Goal: Find specific page/section: Find specific page/section

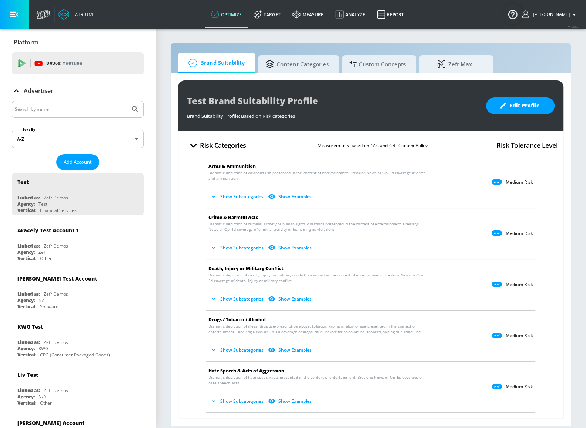
drag, startPoint x: 88, startPoint y: 104, endPoint x: 83, endPoint y: 106, distance: 5.5
click at [88, 105] on input "Search by name" at bounding box center [71, 109] width 112 height 10
type input "[PERSON_NAME]"
click at [127, 101] on button "Submit Search" at bounding box center [135, 109] width 16 height 16
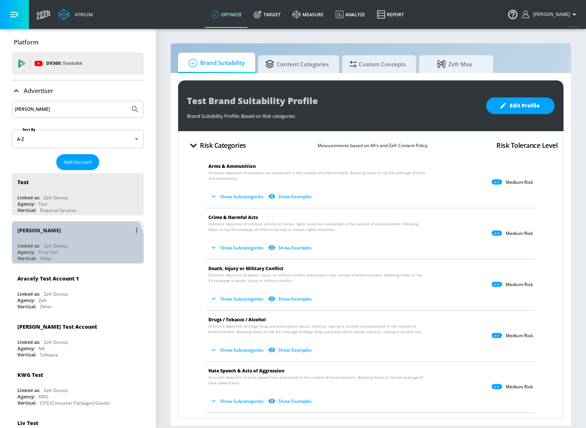
click at [66, 255] on div "Vertical: Other" at bounding box center [79, 258] width 124 height 6
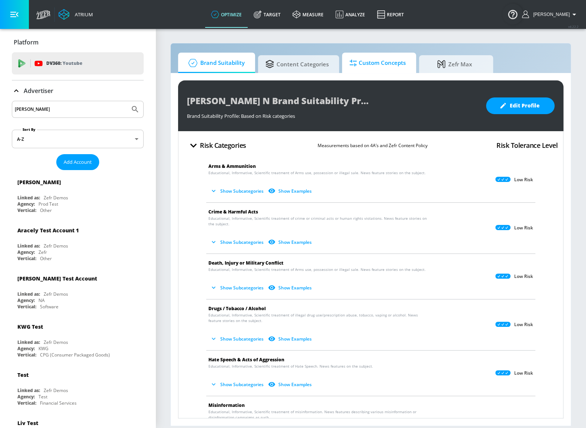
click at [354, 67] on span "Custom Concepts" at bounding box center [377, 63] width 56 height 18
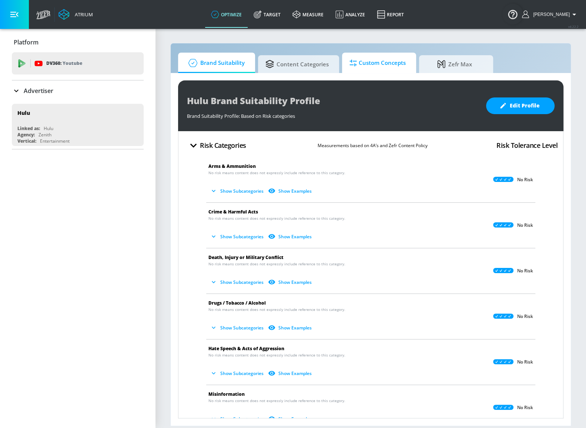
click at [385, 64] on span "Custom Concepts" at bounding box center [377, 63] width 56 height 18
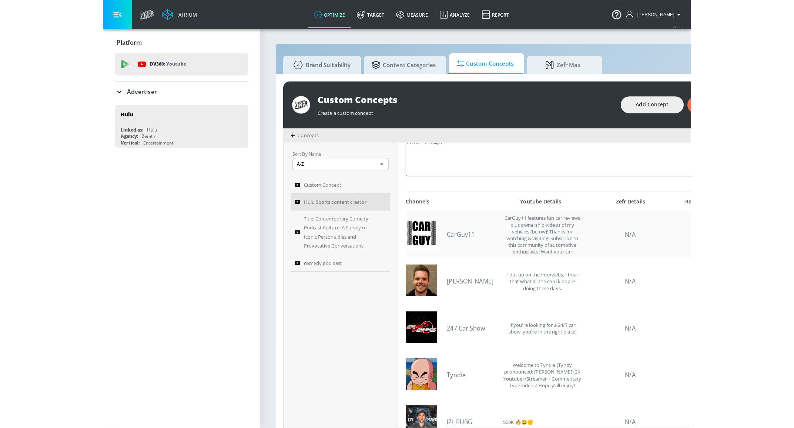
scroll to position [168, 0]
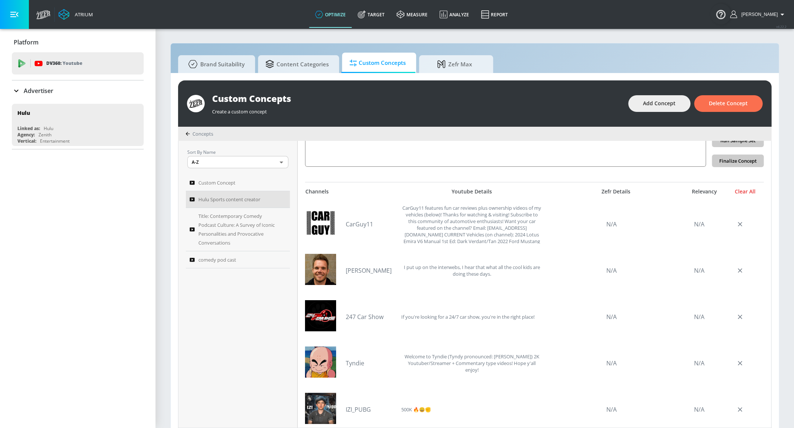
click at [586, 192] on div "Clear All" at bounding box center [745, 191] width 37 height 7
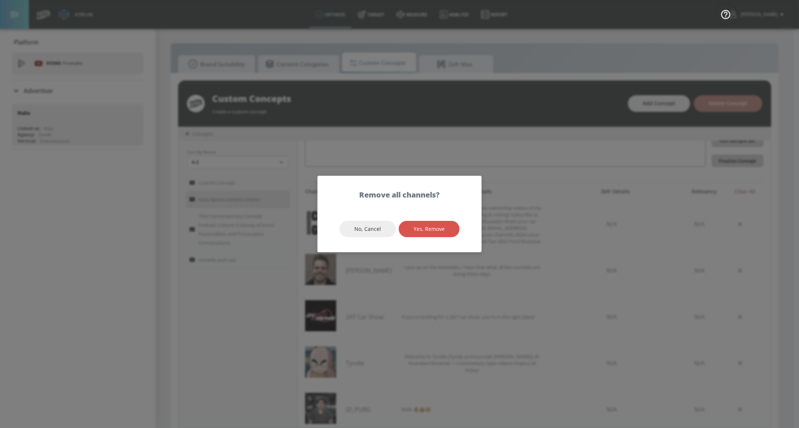
click at [432, 228] on span "Yes, Remove" at bounding box center [428, 228] width 31 height 9
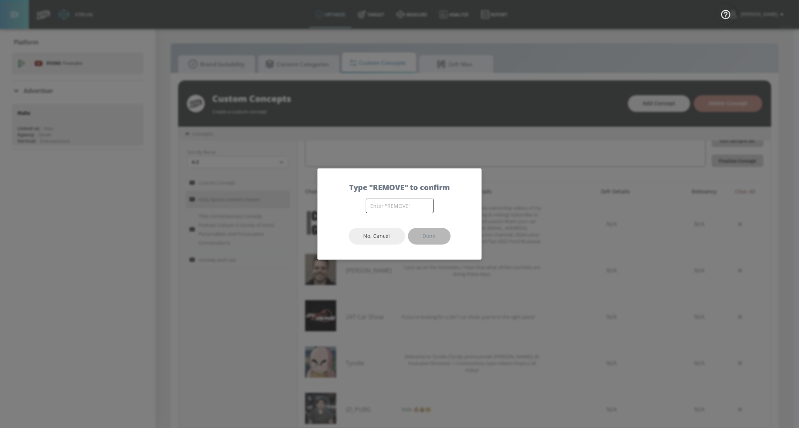
click at [407, 207] on input "text" at bounding box center [400, 205] width 68 height 14
type input "REMOVE"
click at [432, 234] on span "Done" at bounding box center [429, 235] width 13 height 9
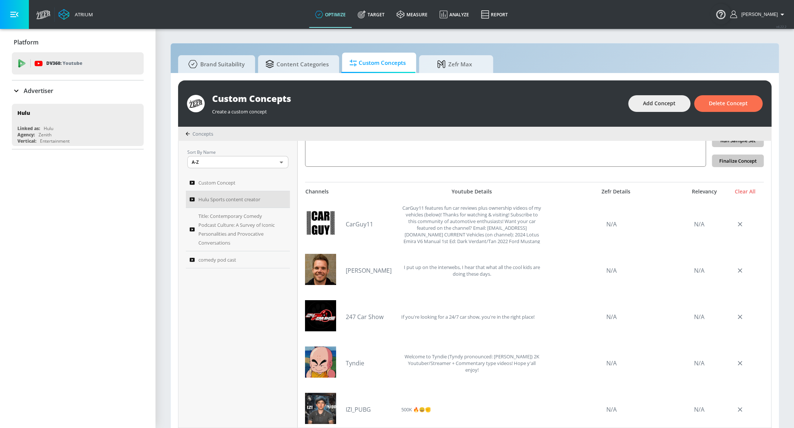
scroll to position [0, 0]
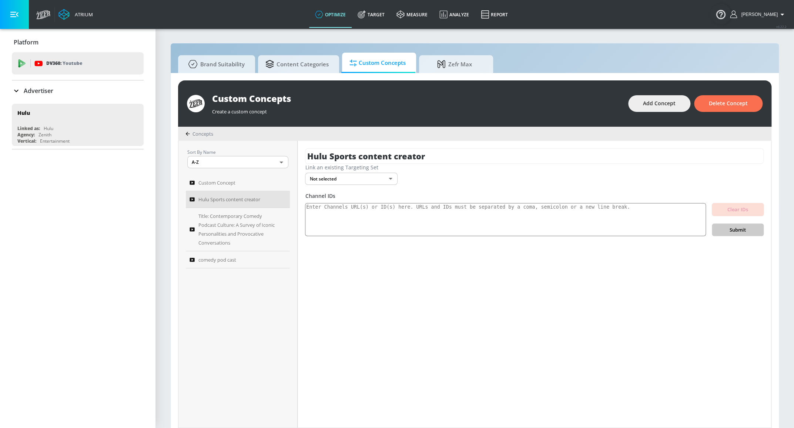
click at [586, 177] on div "Link an existing Targeting Set Not selected none ​" at bounding box center [534, 174] width 459 height 21
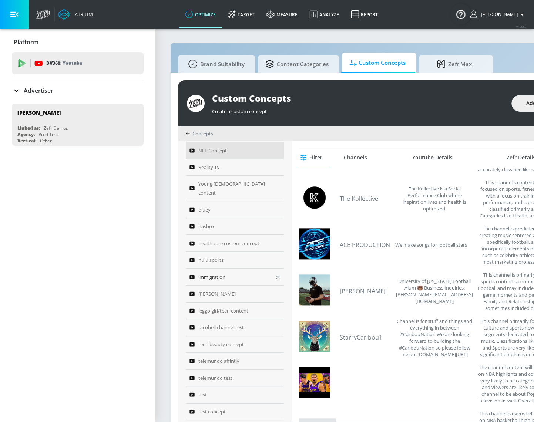
scroll to position [170, 0]
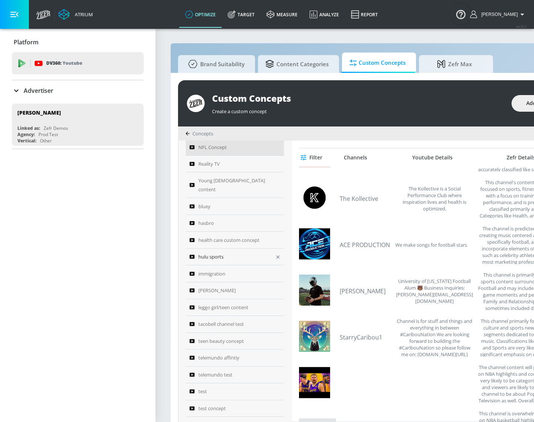
click at [218, 252] on span "hulu sports" at bounding box center [210, 256] width 25 height 9
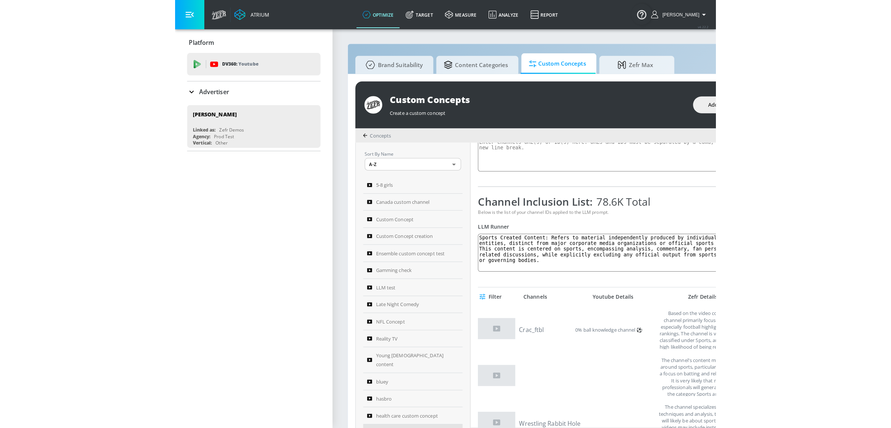
scroll to position [101, 0]
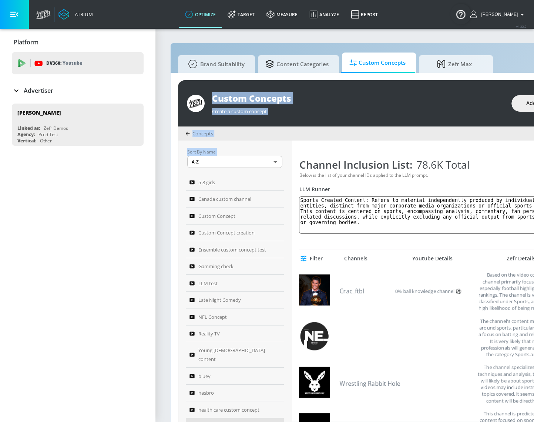
drag, startPoint x: -3, startPoint y: 203, endPoint x: -155, endPoint y: 189, distance: 153.2
click at [0, 189] on html "Atrium optimize Target measure Analyze Report optimize Target measure Analyze R…" at bounding box center [267, 215] width 534 height 430
click at [333, 218] on textarea "Sports Created Content: Refers to material independently produced by individual…" at bounding box center [444, 215] width 290 height 37
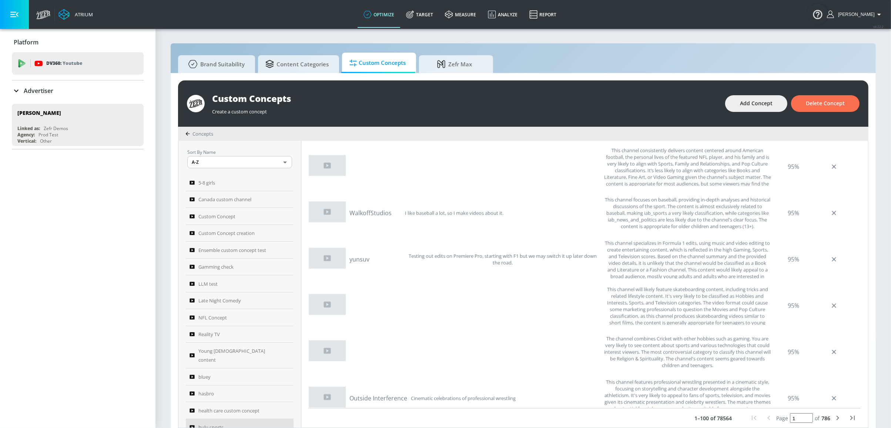
scroll to position [4348, 0]
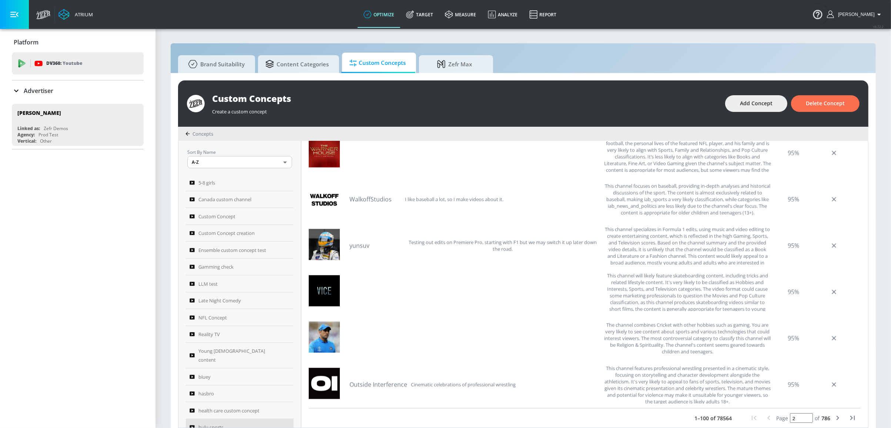
click at [475, 415] on input "2" at bounding box center [801, 418] width 23 height 10
click at [475, 415] on input "3" at bounding box center [801, 418] width 23 height 10
click at [475, 416] on input "4" at bounding box center [801, 418] width 23 height 10
click at [475, 416] on input "5" at bounding box center [801, 418] width 23 height 10
click at [475, 416] on input "6" at bounding box center [801, 418] width 23 height 10
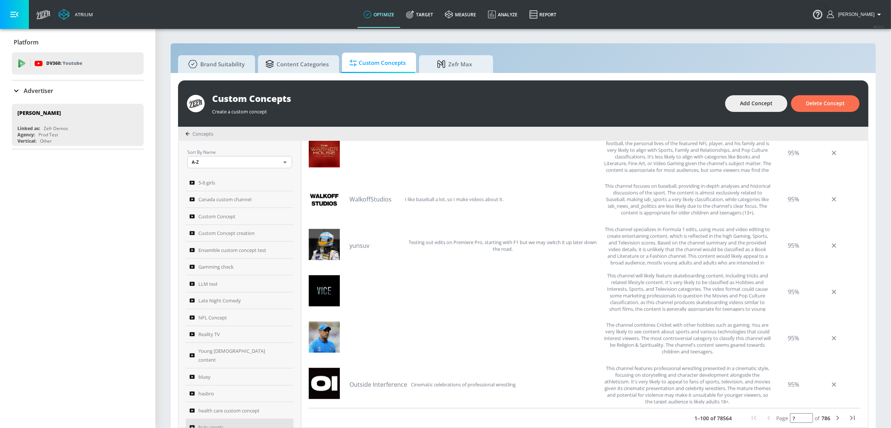
click at [475, 416] on input "7" at bounding box center [801, 418] width 23 height 10
click at [475, 416] on input "8" at bounding box center [801, 418] width 23 height 10
click at [475, 416] on input "9" at bounding box center [801, 418] width 23 height 10
click at [475, 416] on input "10" at bounding box center [801, 418] width 23 height 10
click at [475, 416] on input "11" at bounding box center [801, 418] width 23 height 10
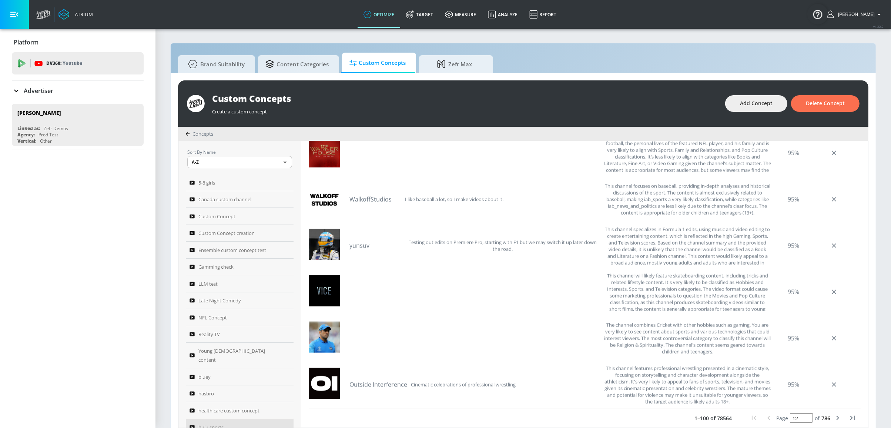
type input "12"
click at [475, 416] on input "12" at bounding box center [801, 418] width 23 height 10
click at [475, 411] on div "Custom Concepts Create a custom concept Add Concept Delete Concept Concepts Sor…" at bounding box center [523, 254] width 705 height 362
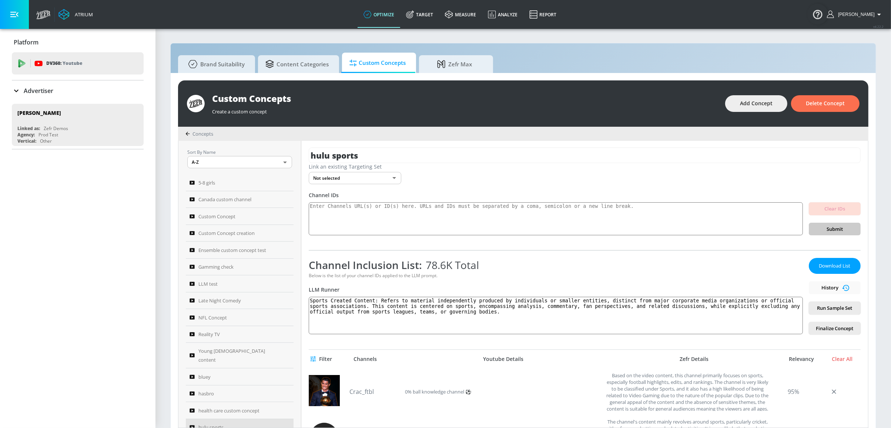
scroll to position [0, 0]
click at [320, 358] on span "Filter" at bounding box center [322, 359] width 20 height 9
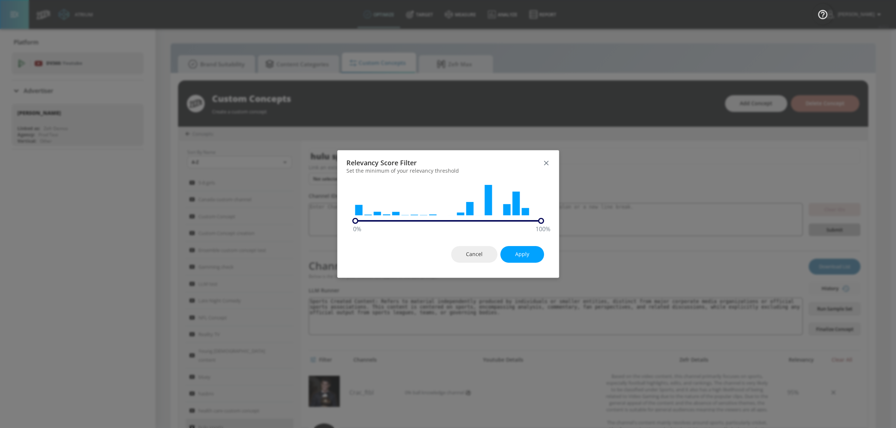
click at [453, 214] on icon at bounding box center [446, 198] width 189 height 37
drag, startPoint x: 356, startPoint y: 221, endPoint x: 489, endPoint y: 226, distance: 133.7
click at [475, 224] on div "70 %" at bounding box center [485, 221] width 6 height 6
click at [475, 253] on button "Apply" at bounding box center [522, 254] width 44 height 17
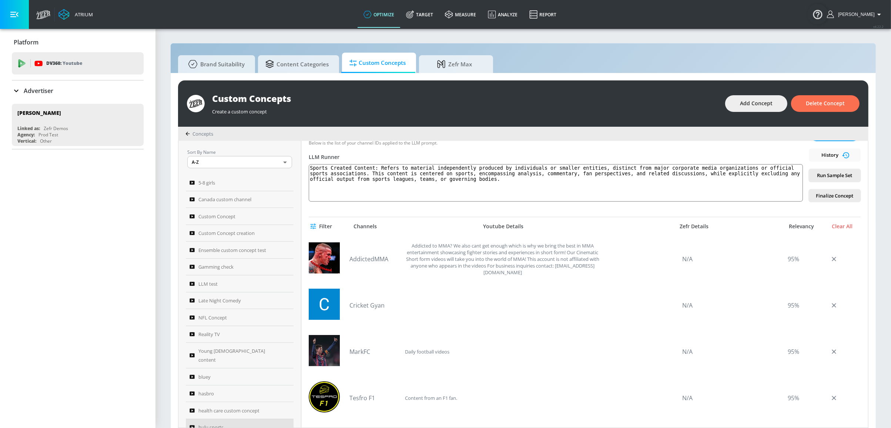
scroll to position [101, 0]
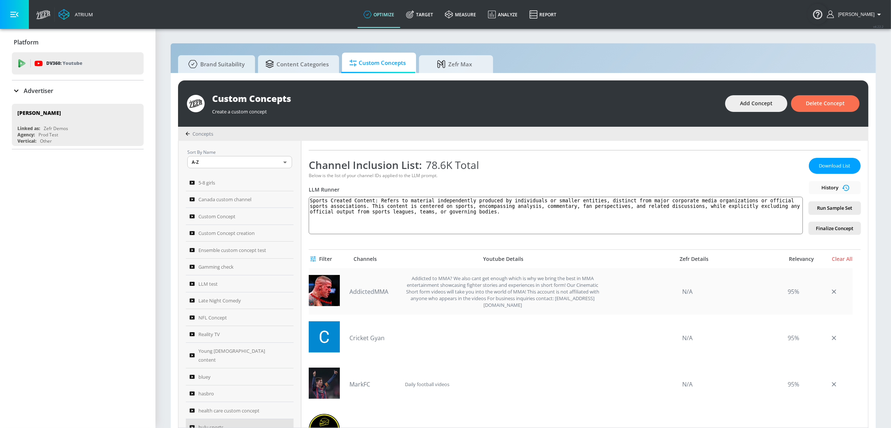
click at [373, 290] on link "AddictedMMA" at bounding box center [375, 291] width 52 height 8
